Goal: Information Seeking & Learning: Check status

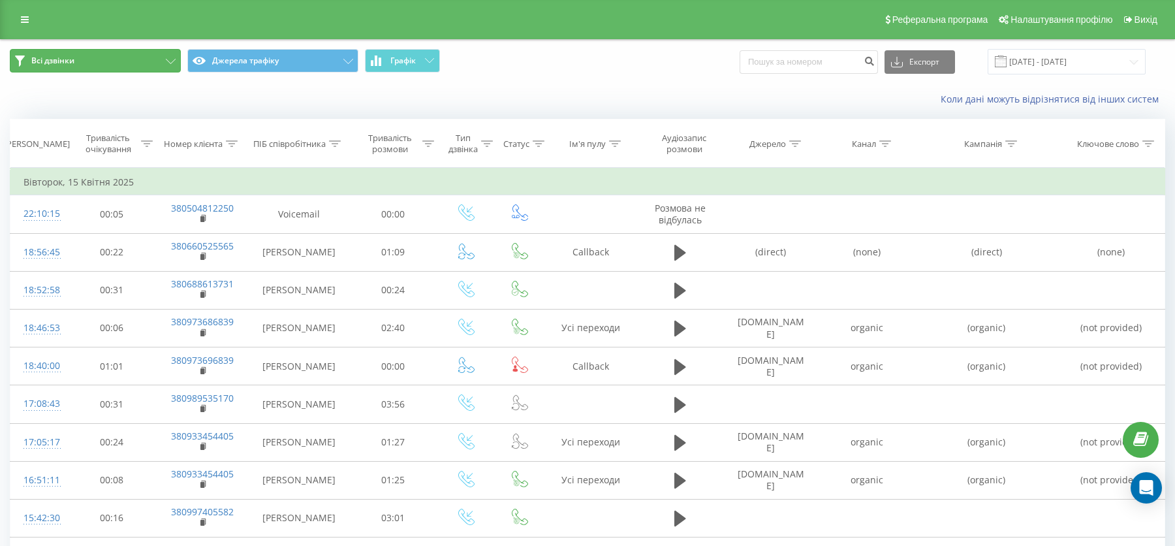
click at [136, 53] on button "Всі дзвінки" at bounding box center [95, 60] width 171 height 23
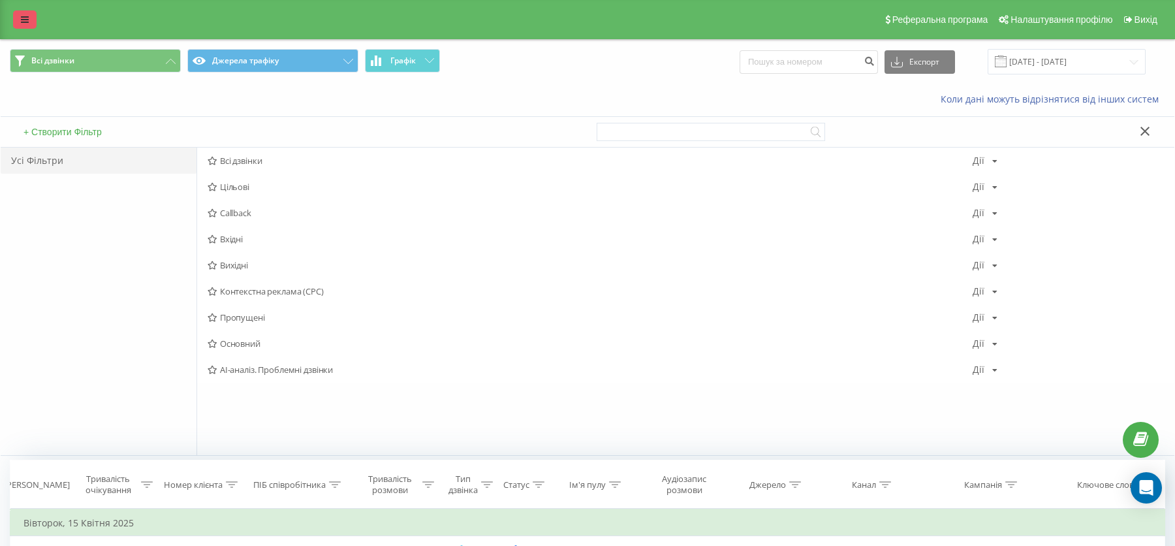
click at [25, 22] on icon at bounding box center [25, 19] width 8 height 9
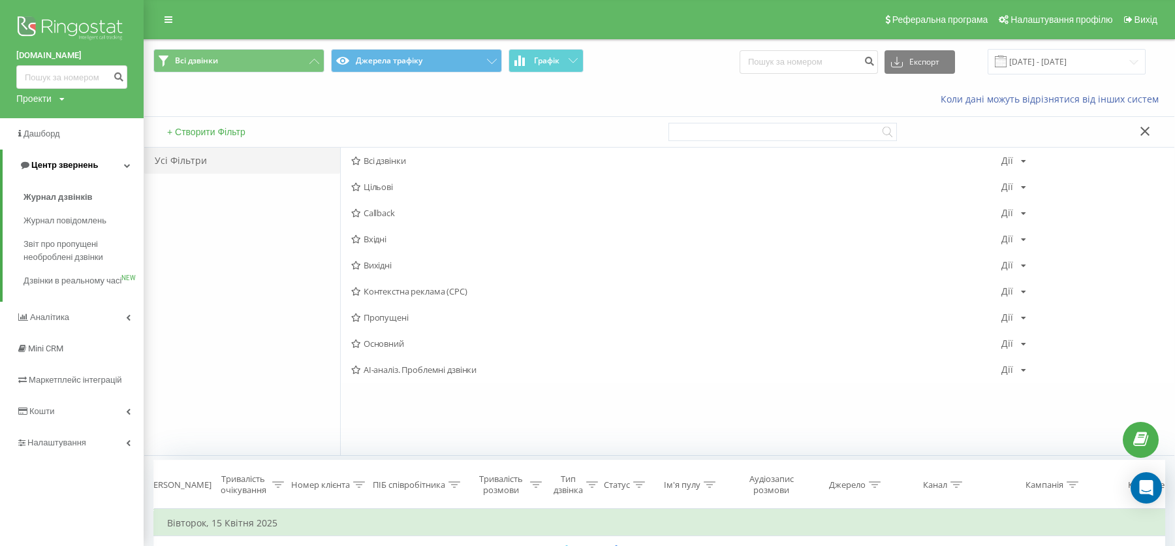
click at [72, 165] on span "Центр звернень" at bounding box center [64, 165] width 67 height 10
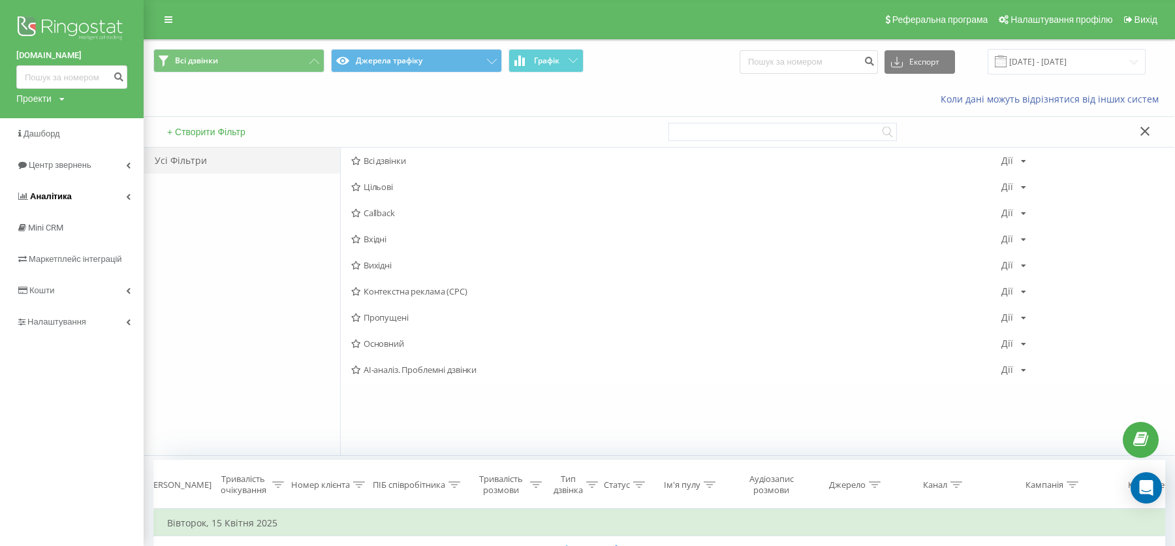
click at [72, 194] on link "Аналiтика" at bounding box center [72, 196] width 144 height 31
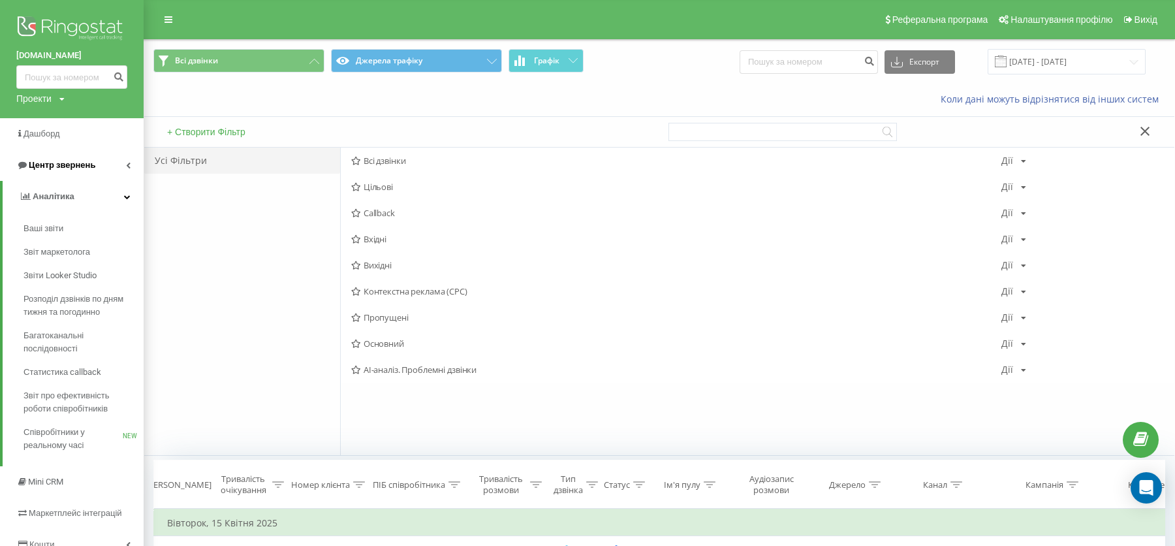
click at [71, 169] on span "Центр звернень" at bounding box center [62, 165] width 67 height 10
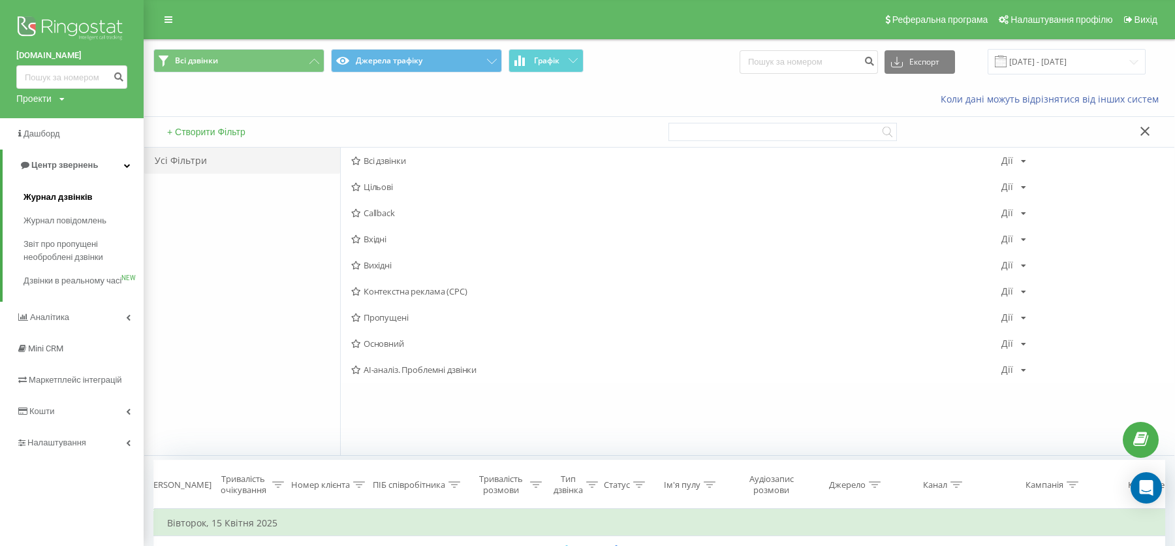
click at [84, 202] on span "Журнал дзвінків" at bounding box center [57, 197] width 69 height 13
click at [98, 170] on link "Центр звернень" at bounding box center [73, 164] width 141 height 31
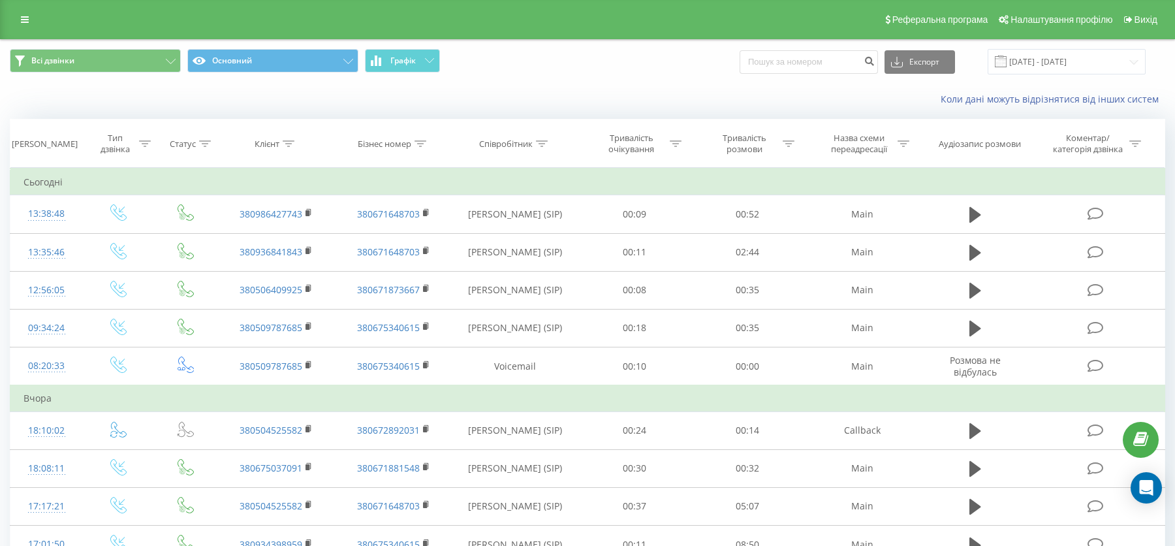
click at [91, 42] on div "Всі дзвінки Основний Графік Експорт .csv .xls .xlsx 23.08.2025 - 23.09.2025" at bounding box center [588, 62] width 1174 height 44
click at [83, 55] on button "Всі дзвінки" at bounding box center [95, 60] width 171 height 23
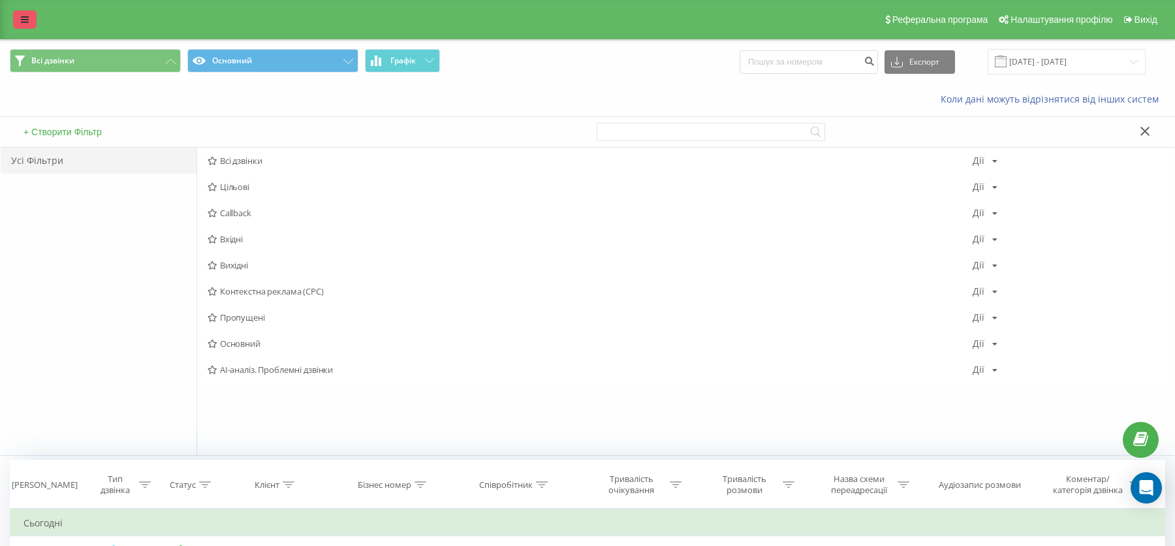
click at [29, 20] on link at bounding box center [24, 19] width 23 height 18
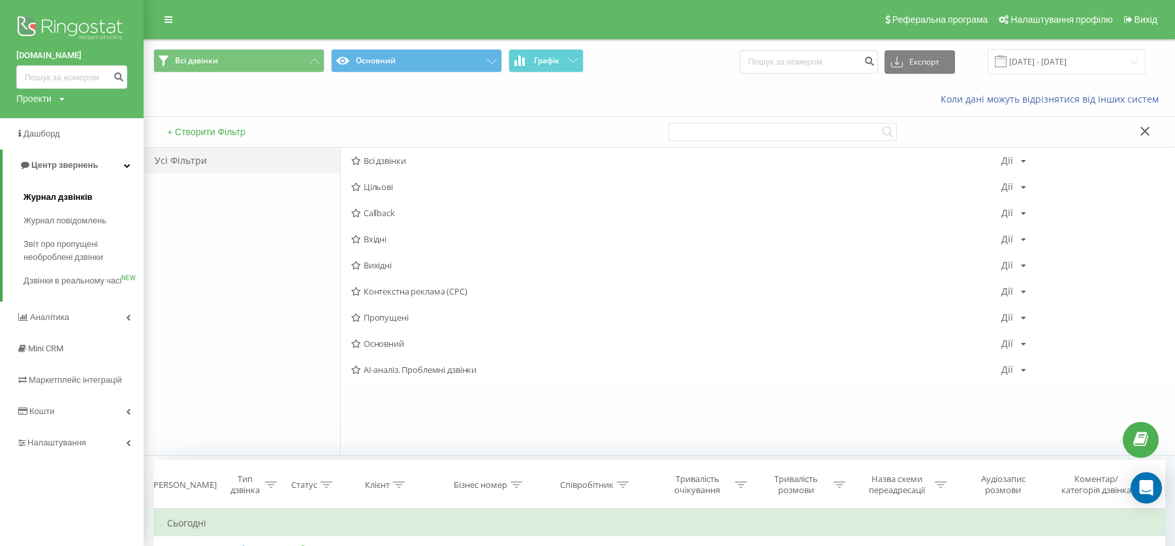
click at [88, 200] on span "Журнал дзвінків" at bounding box center [57, 197] width 69 height 13
click at [46, 199] on span "Журнал дзвінків" at bounding box center [57, 197] width 69 height 13
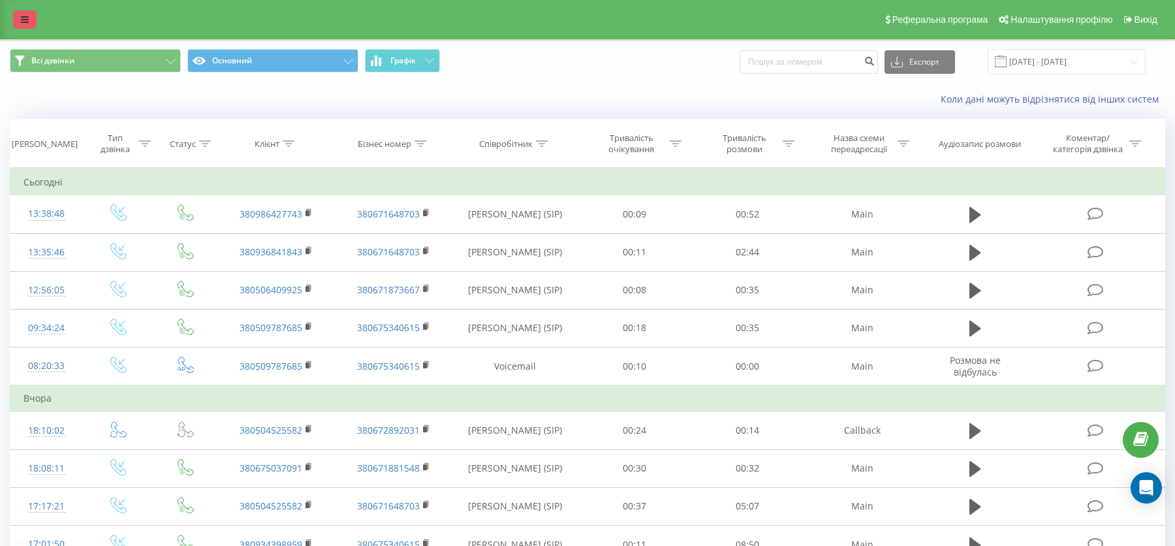
click at [32, 20] on link at bounding box center [24, 19] width 23 height 18
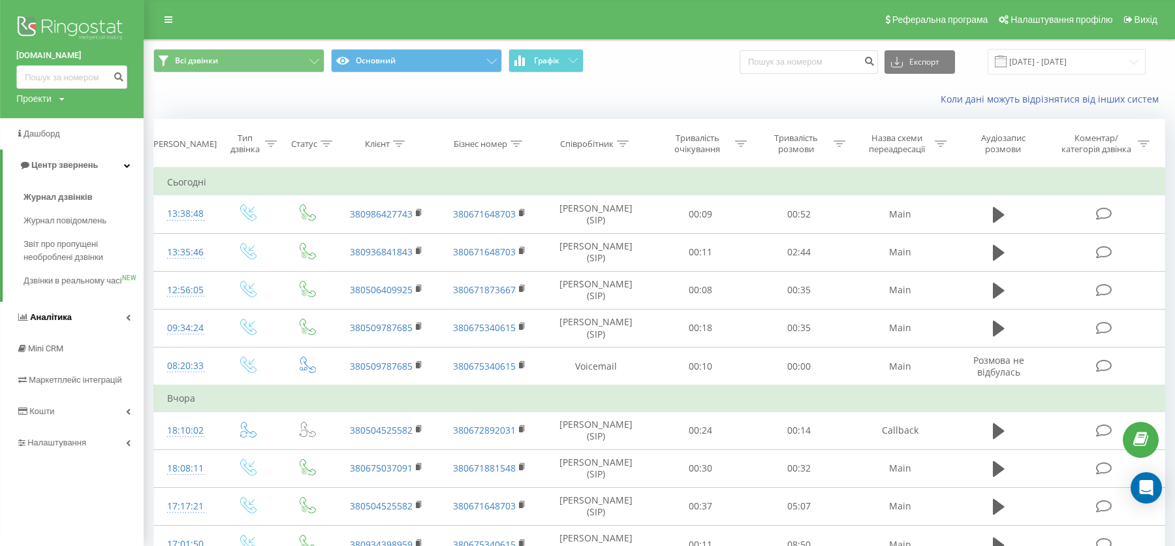
click at [79, 325] on link "Аналiтика" at bounding box center [72, 317] width 144 height 31
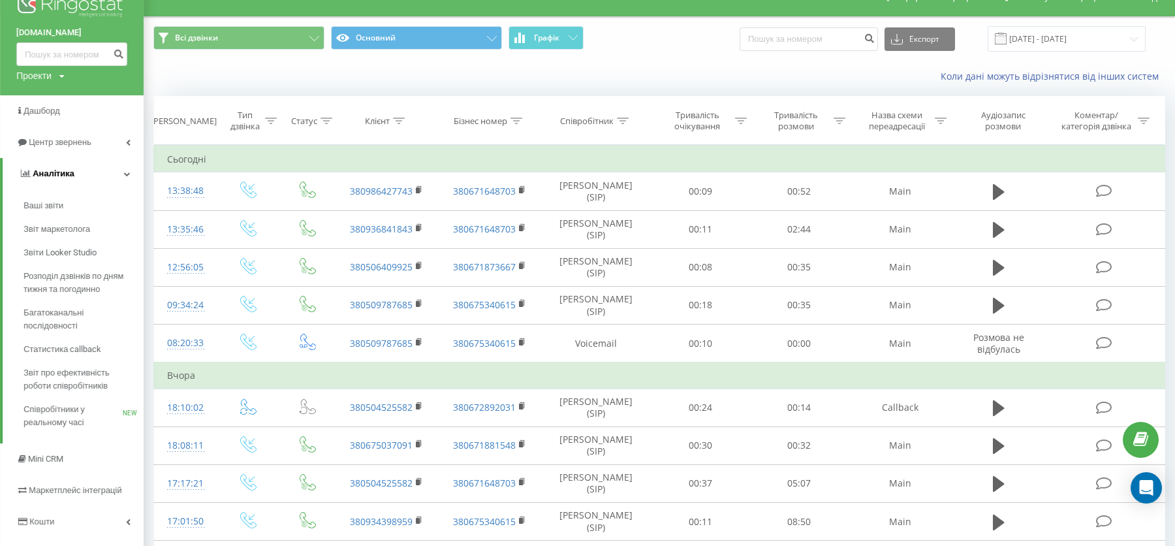
scroll to position [26, 0]
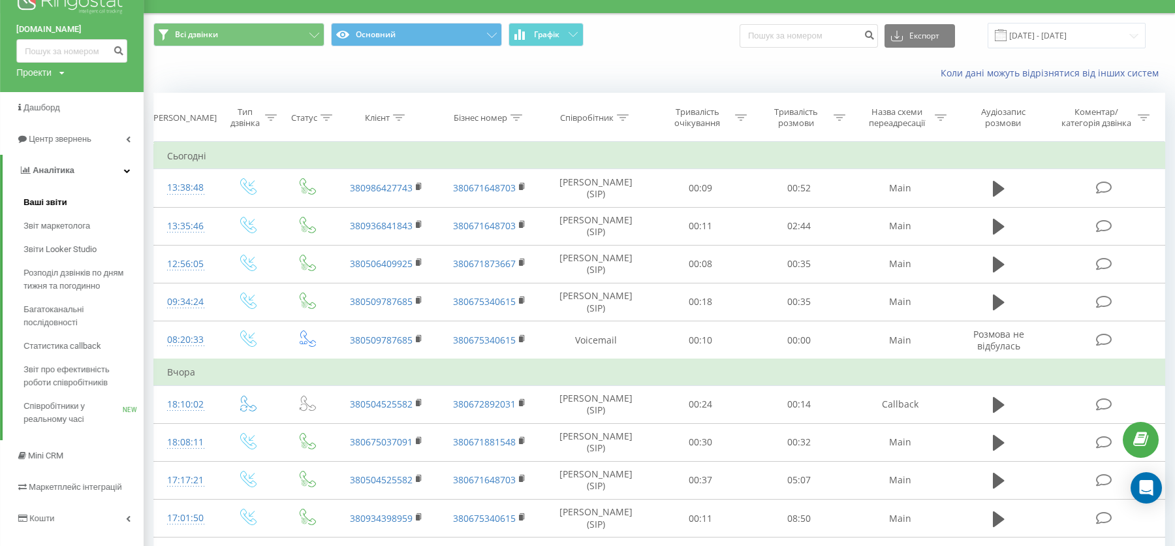
click at [49, 208] on span "Ваші звіти" at bounding box center [45, 202] width 44 height 13
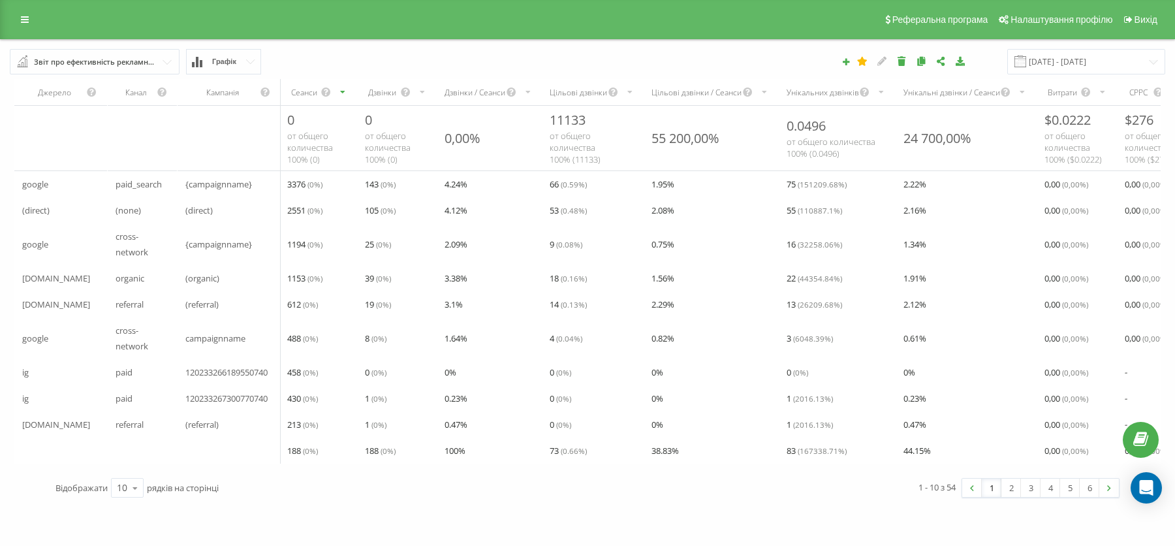
click at [231, 66] on button "Графік" at bounding box center [223, 61] width 75 height 25
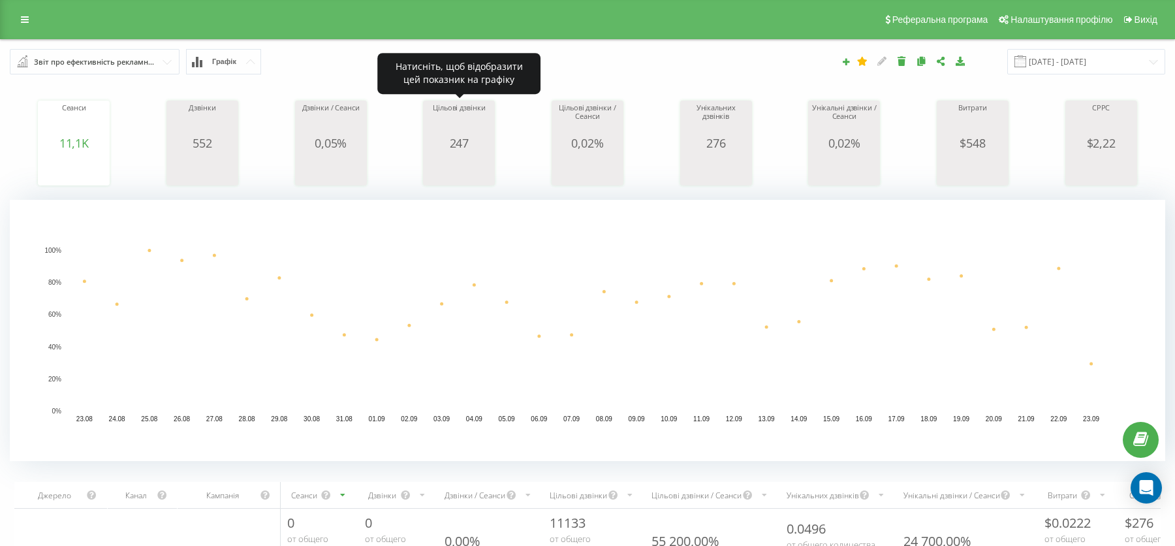
click at [478, 155] on icon "A chart." at bounding box center [458, 168] width 65 height 39
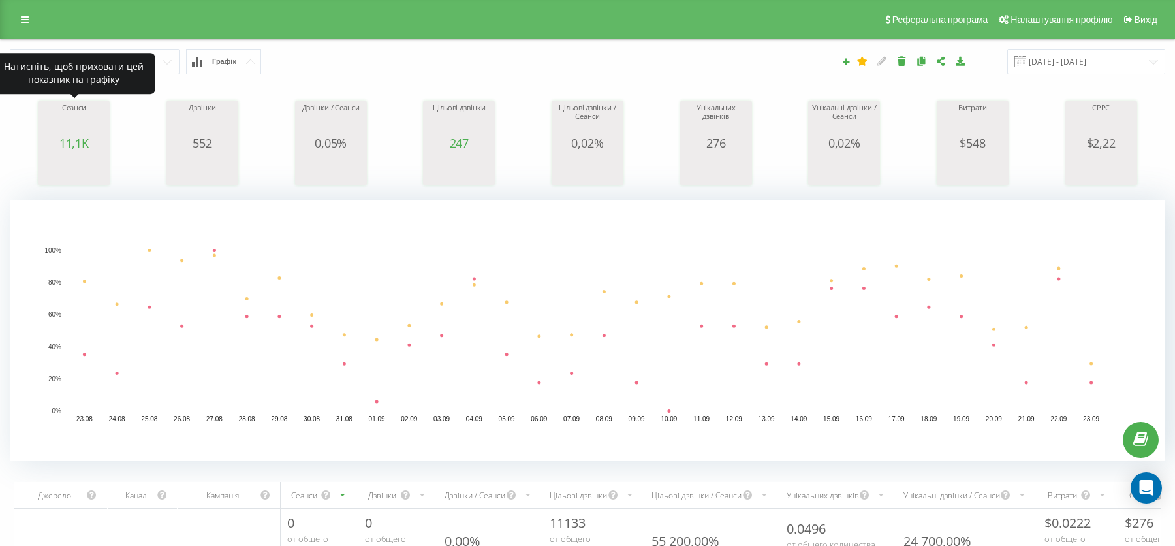
click at [76, 138] on span "11,1K" at bounding box center [73, 143] width 29 height 16
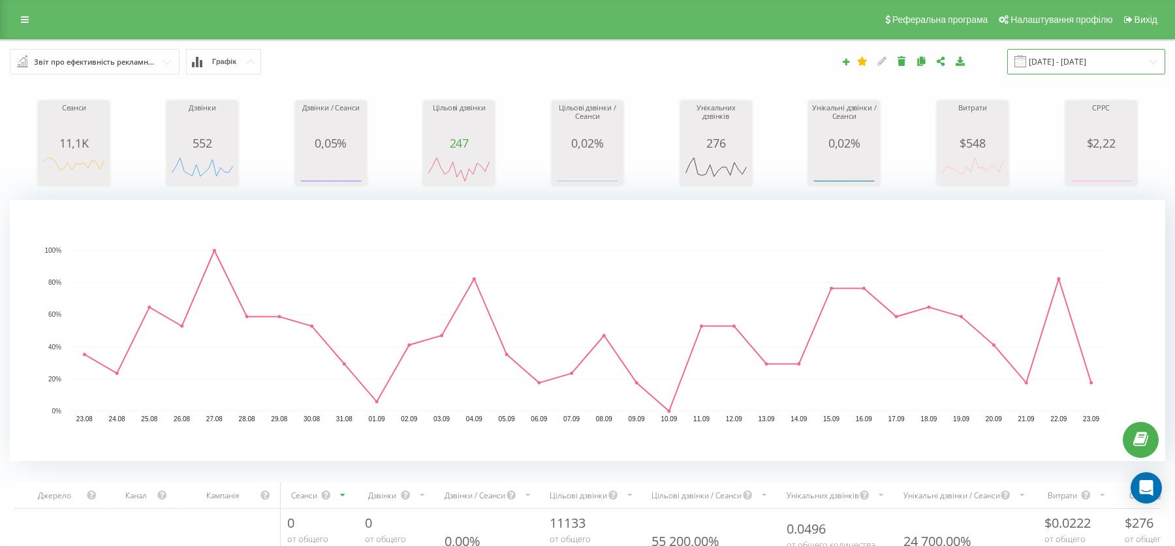
click at [1070, 72] on input "[DATE] - [DATE]" at bounding box center [1086, 61] width 158 height 25
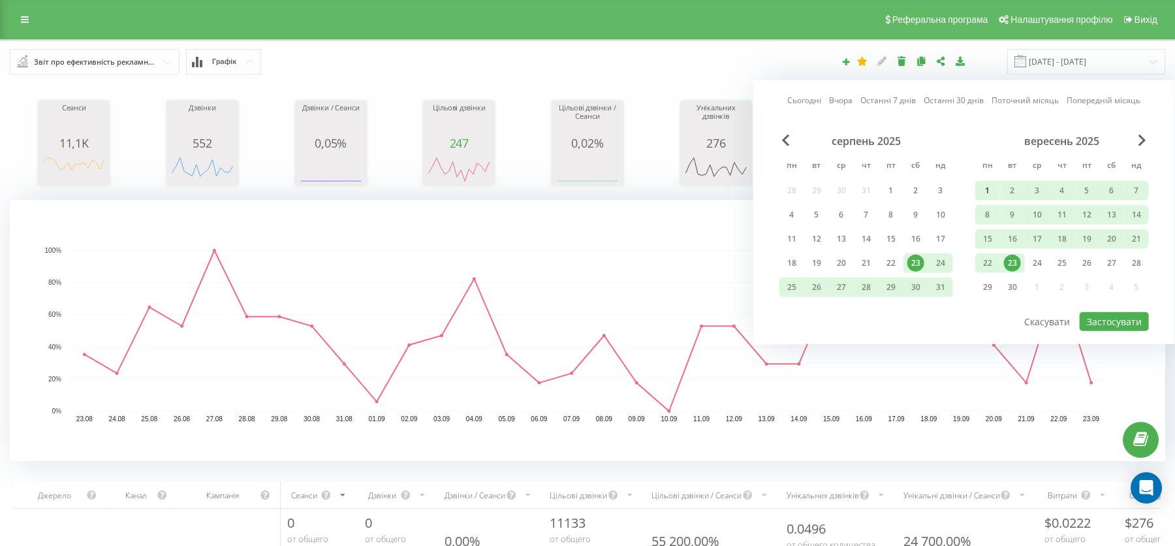
click at [990, 194] on div "1" at bounding box center [987, 190] width 17 height 17
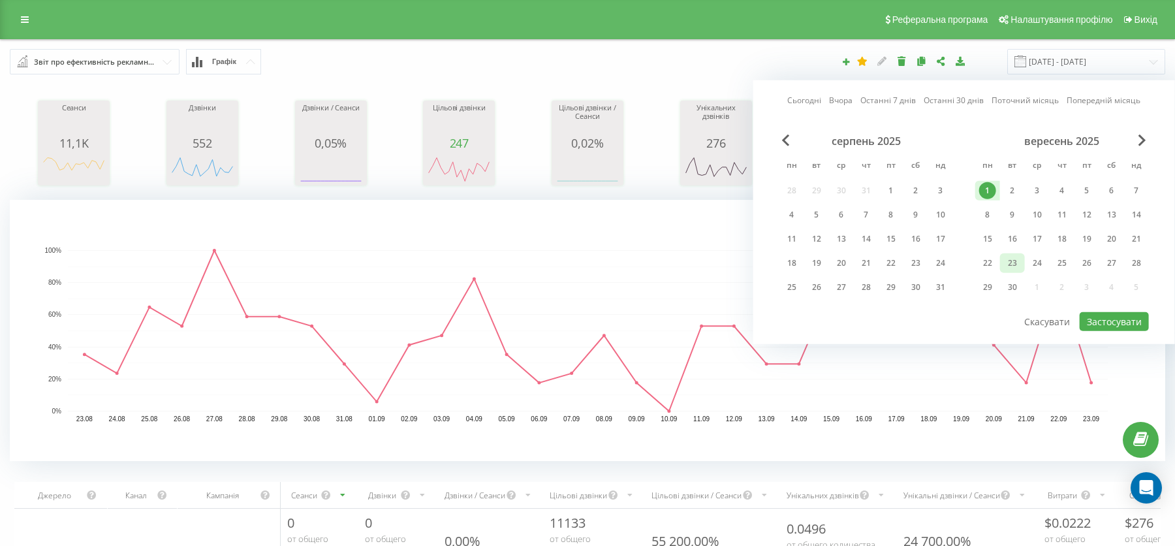
click at [1018, 263] on div "23" at bounding box center [1012, 263] width 17 height 17
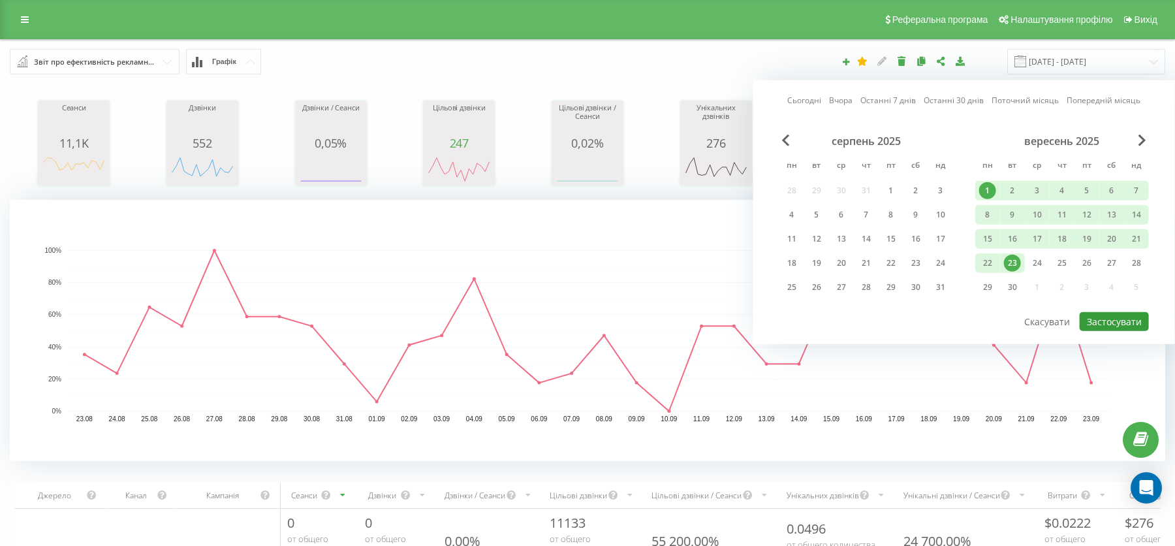
click at [1121, 317] on button "Застосувати" at bounding box center [1114, 321] width 69 height 19
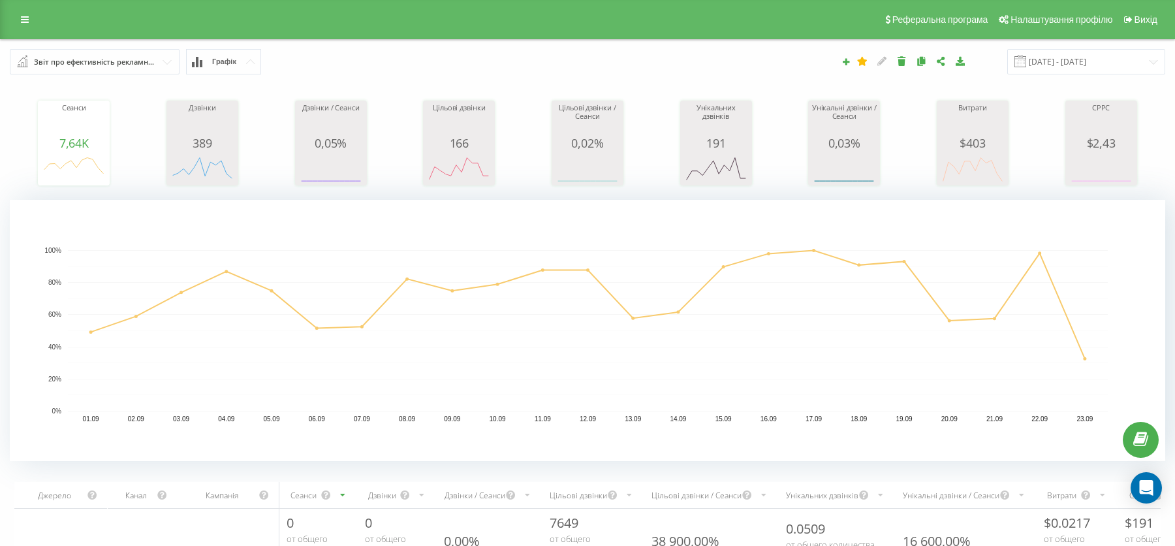
click at [228, 52] on button "Графік" at bounding box center [223, 61] width 75 height 25
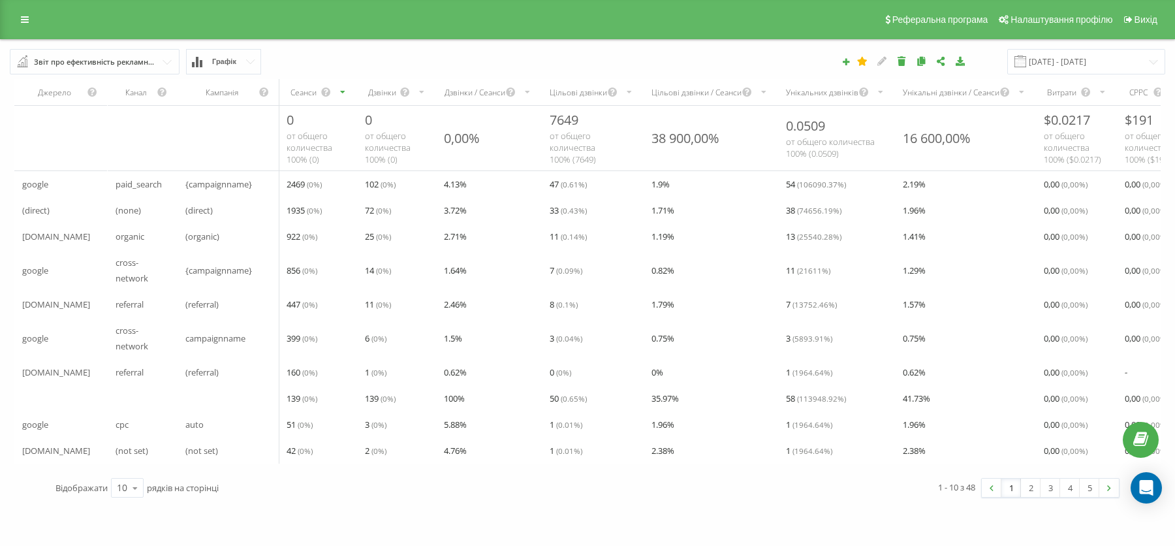
click at [228, 52] on button "Графік" at bounding box center [223, 61] width 75 height 25
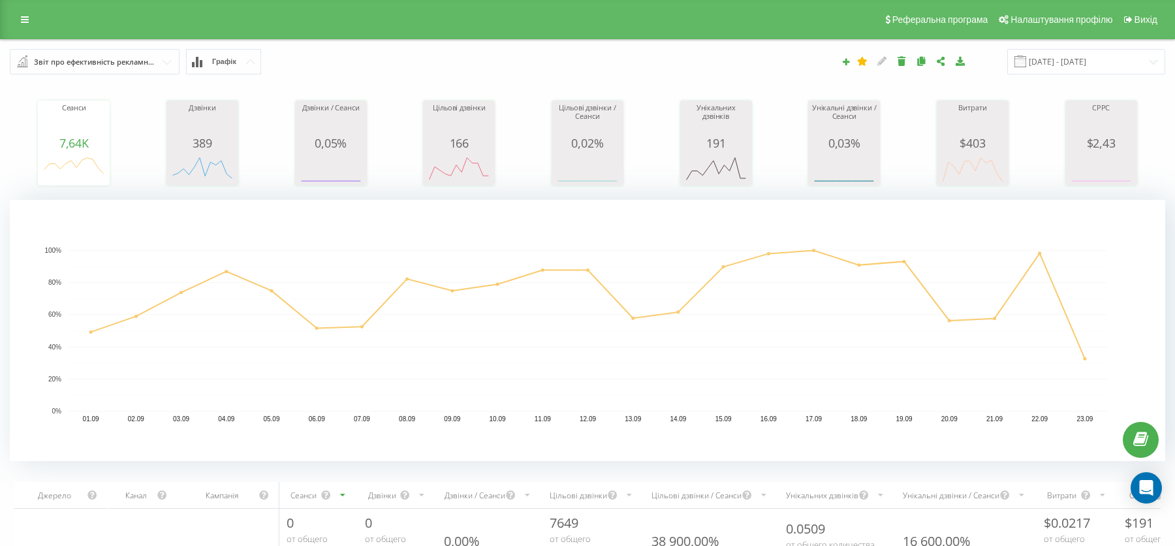
click at [219, 67] on button "Графік" at bounding box center [223, 61] width 75 height 25
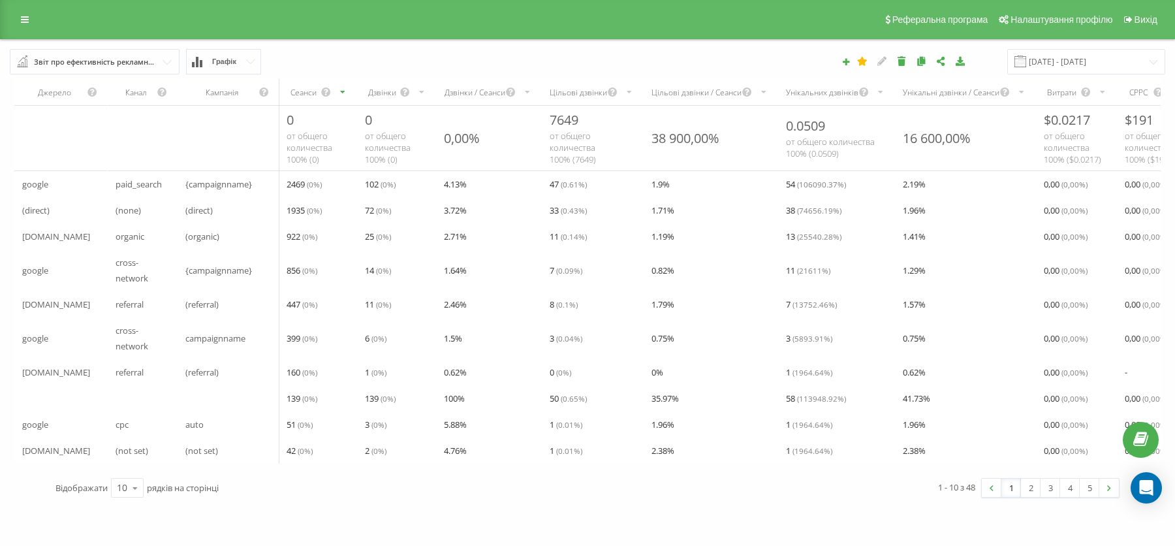
click at [219, 67] on button "Графік" at bounding box center [223, 61] width 75 height 25
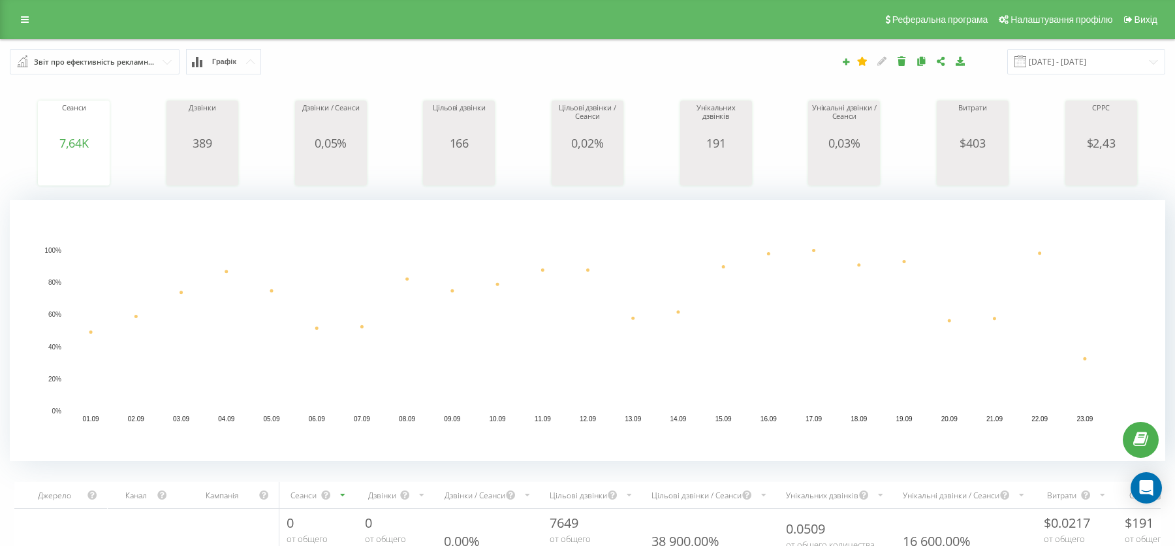
click at [223, 133] on div "Дзвінки" at bounding box center [202, 120] width 65 height 33
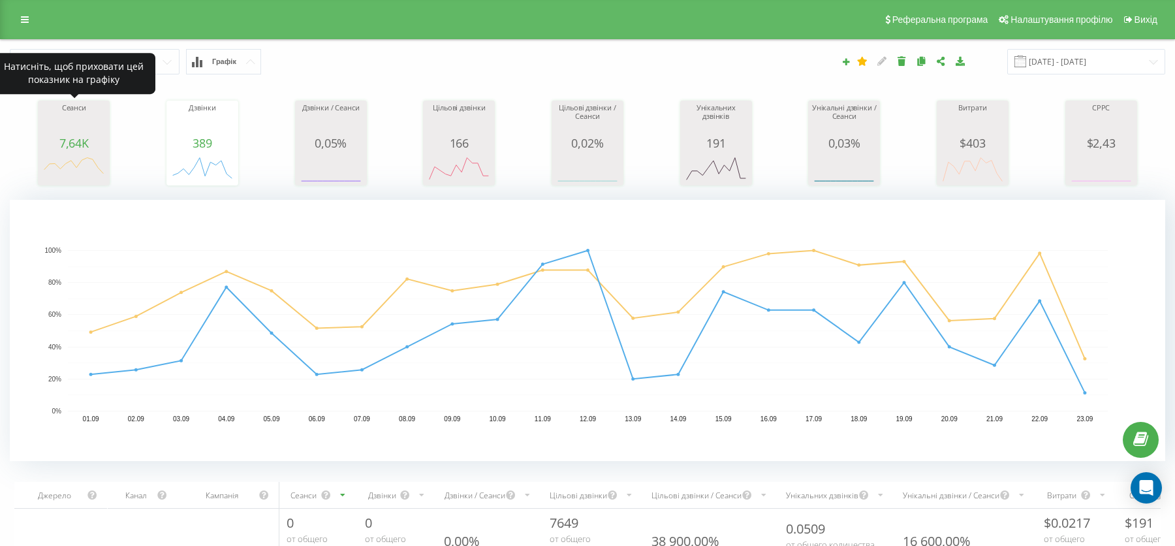
click at [80, 135] on span "7,64K" at bounding box center [73, 143] width 29 height 16
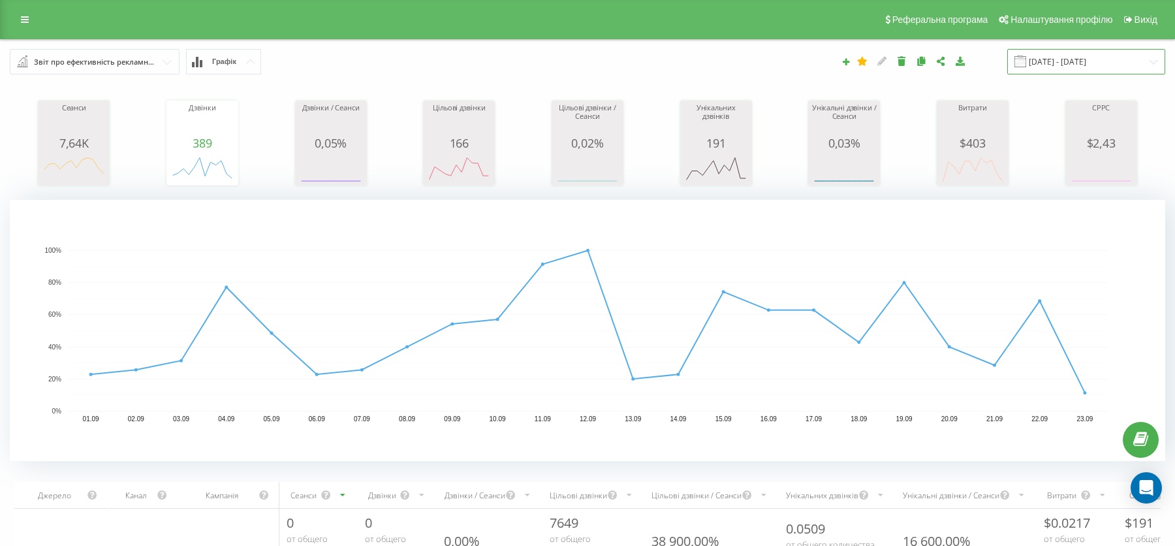
click at [1097, 59] on input "[DATE] - [DATE]" at bounding box center [1086, 61] width 158 height 25
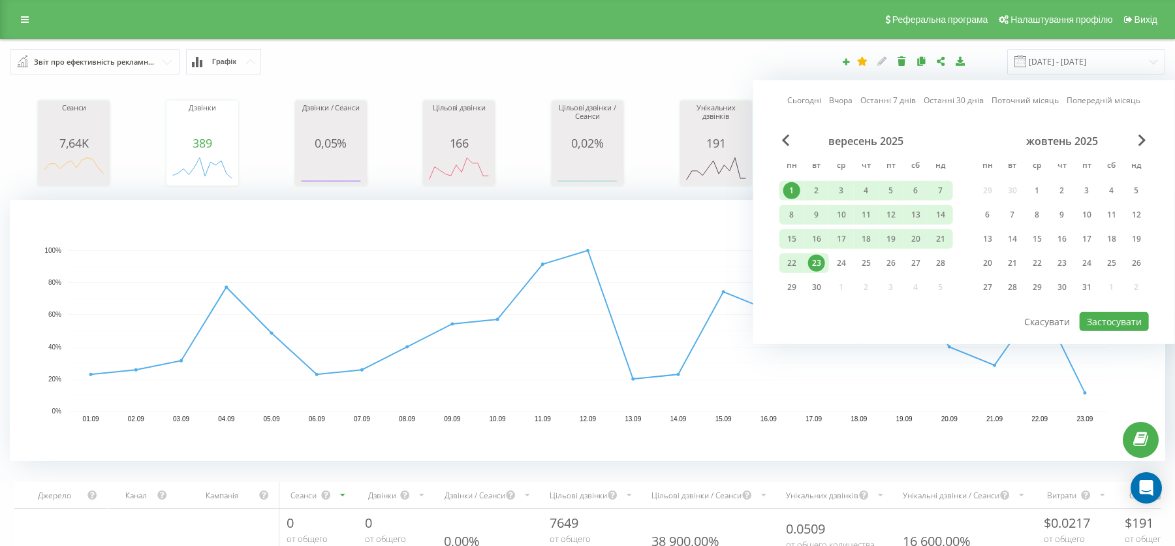
click at [785, 133] on div "Сьогодні Вчора Останні 7 днів Останні 30 днів Поточний місяць Попередній місяць…" at bounding box center [964, 212] width 422 height 264
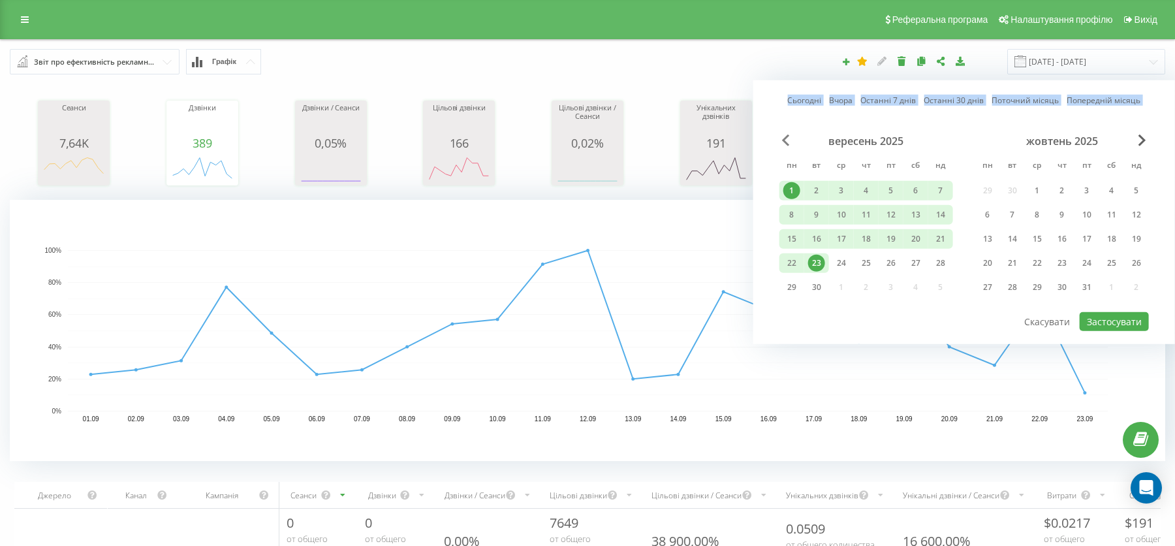
click at [785, 135] on span "Previous Month" at bounding box center [786, 140] width 8 height 12
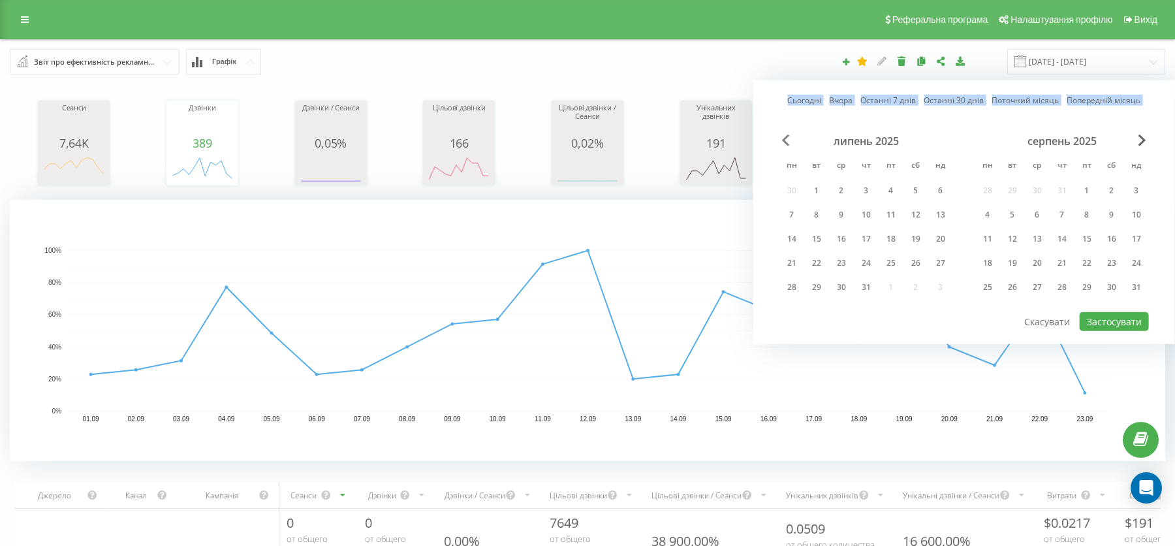
click at [785, 135] on span "Previous Month" at bounding box center [786, 140] width 8 height 12
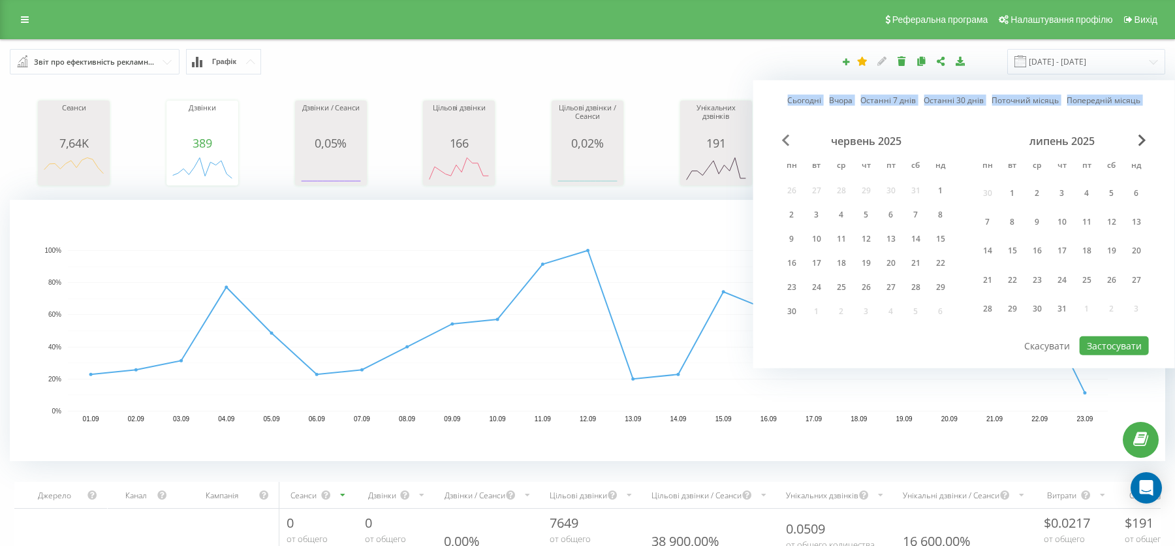
click at [785, 135] on span "Previous Month" at bounding box center [786, 140] width 8 height 12
click at [872, 189] on div "1" at bounding box center [866, 192] width 17 height 17
click at [1140, 142] on span "Next Month" at bounding box center [1142, 140] width 8 height 12
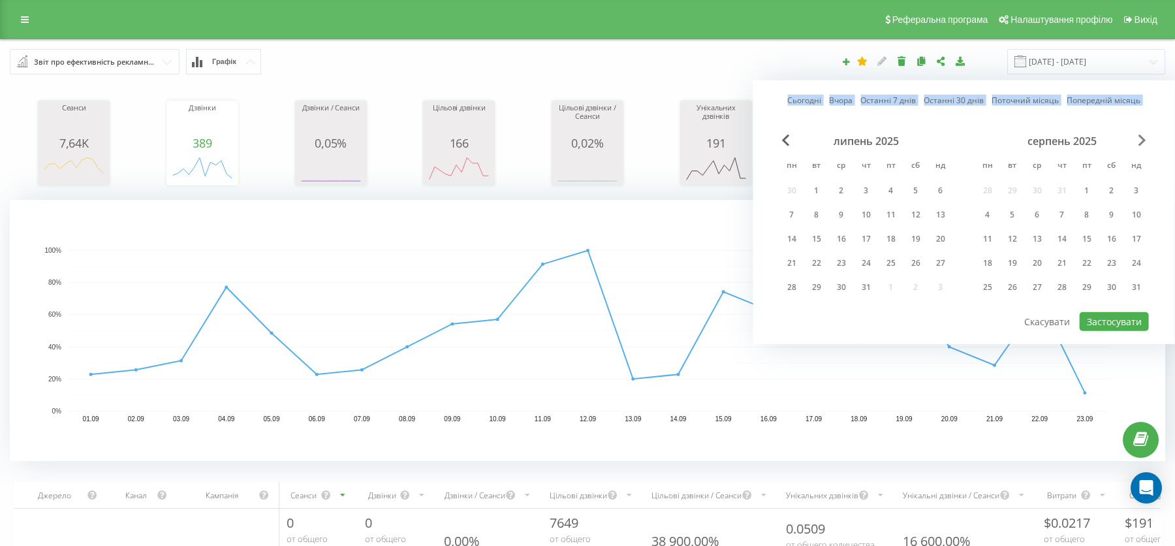
click at [1140, 142] on span "Next Month" at bounding box center [1142, 140] width 8 height 12
click at [785, 131] on div "Сьогодні Вчора Останні 7 днів Останні 30 днів Поточний місяць Попередній місяць…" at bounding box center [964, 212] width 422 height 264
click at [785, 140] on span "Previous Month" at bounding box center [786, 140] width 8 height 12
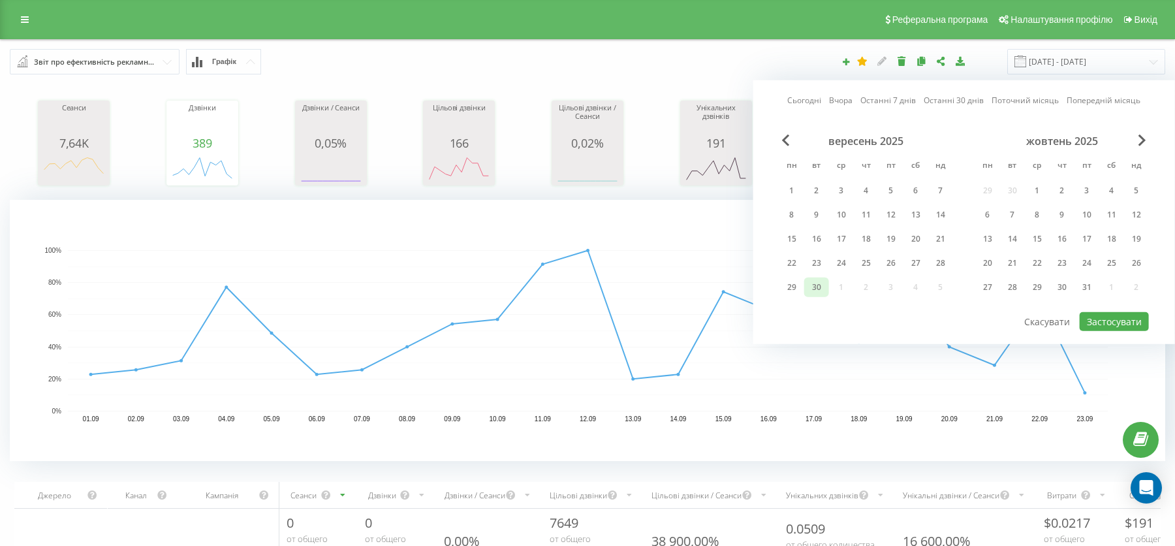
click at [820, 281] on div "30" at bounding box center [816, 287] width 17 height 17
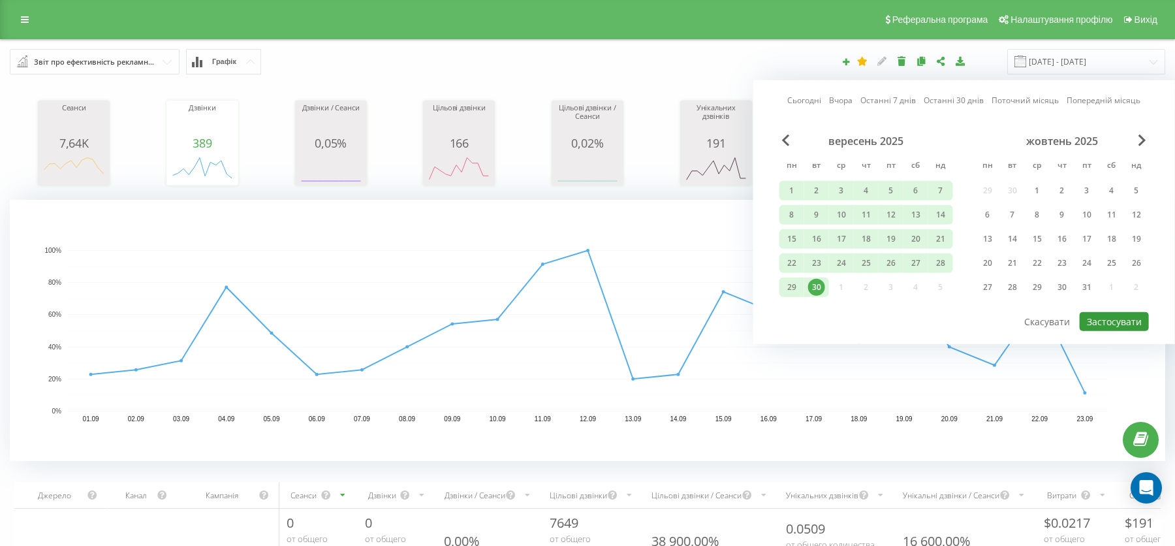
click at [1116, 323] on button "Застосувати" at bounding box center [1114, 321] width 69 height 19
type input "[DATE] - [DATE]"
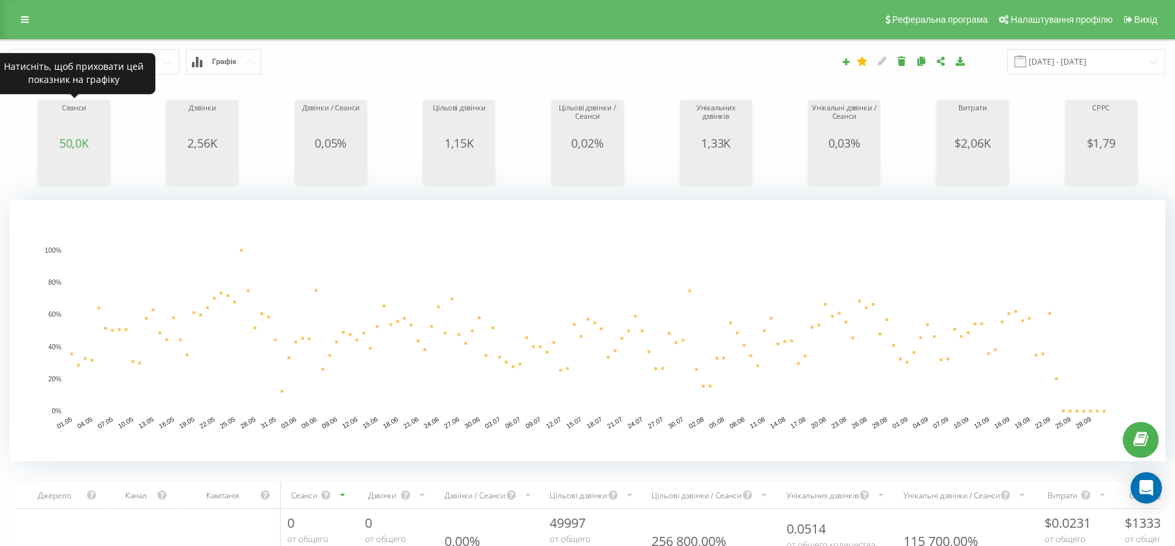
click at [82, 147] on span "50,0K" at bounding box center [73, 143] width 29 height 16
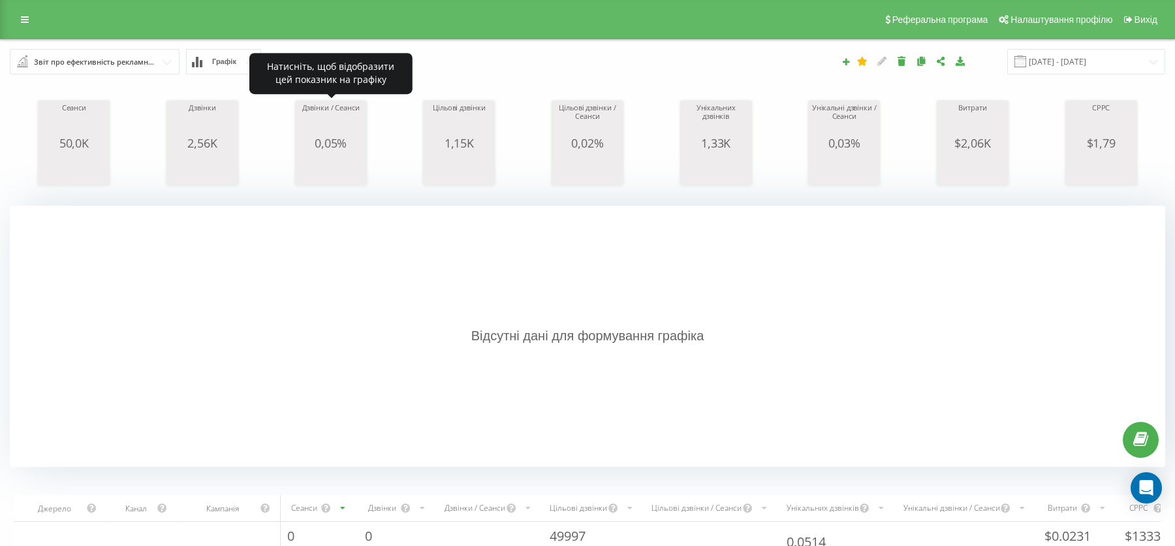
click at [314, 152] on icon "A chart." at bounding box center [330, 168] width 65 height 39
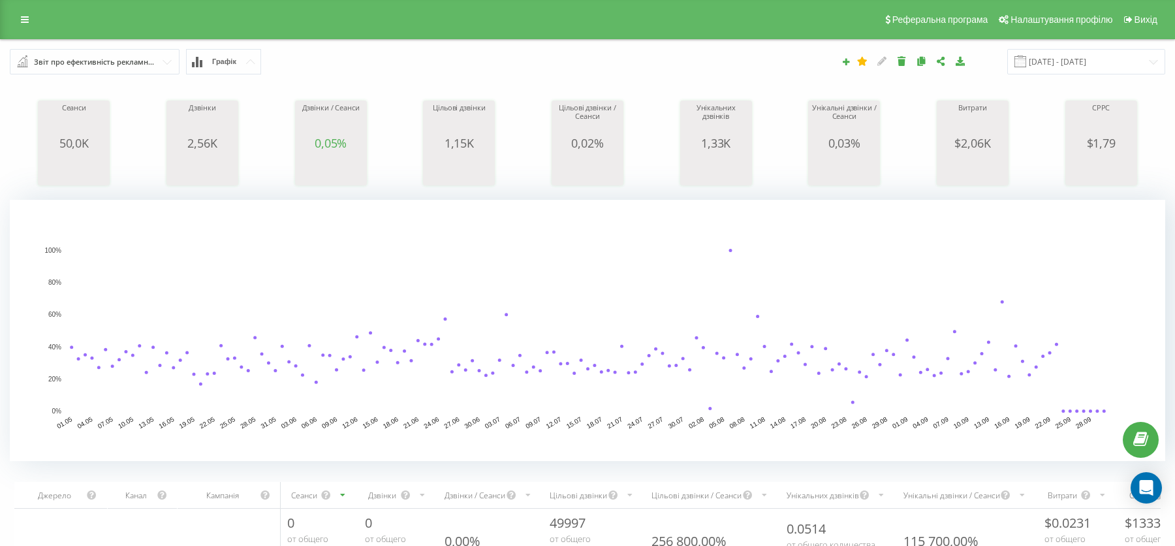
click at [730, 266] on rect "A chart." at bounding box center [588, 266] width 1040 height 1
